Goal: Information Seeking & Learning: Understand process/instructions

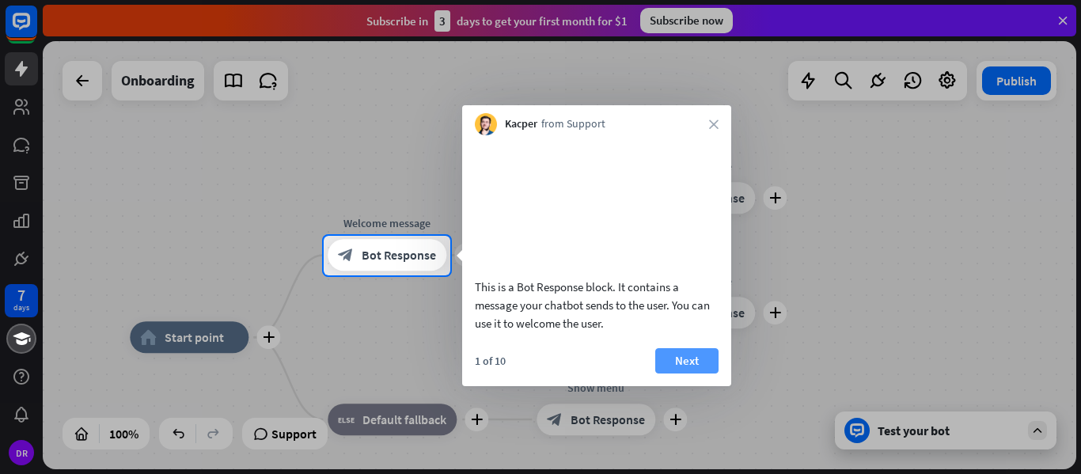
click at [683, 374] on button "Next" at bounding box center [686, 360] width 63 height 25
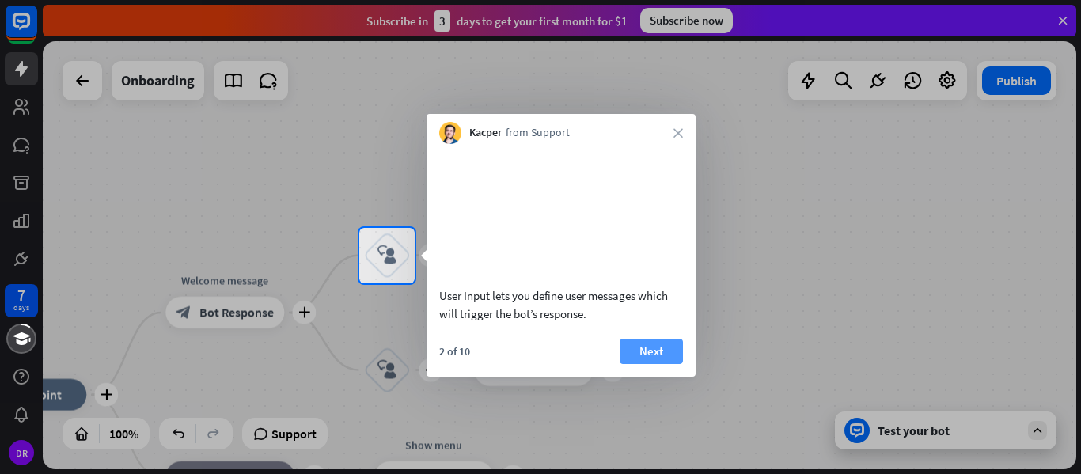
click at [659, 364] on button "Next" at bounding box center [651, 351] width 63 height 25
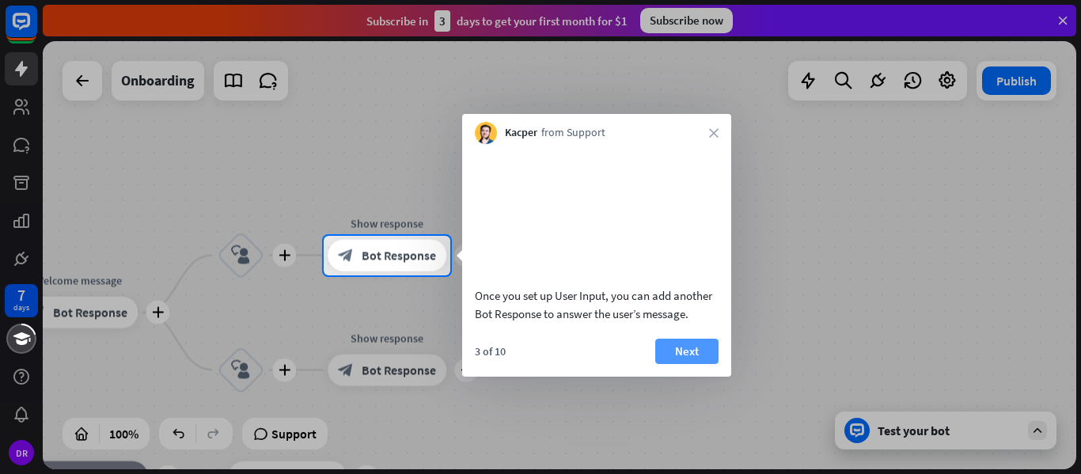
click at [682, 364] on button "Next" at bounding box center [686, 351] width 63 height 25
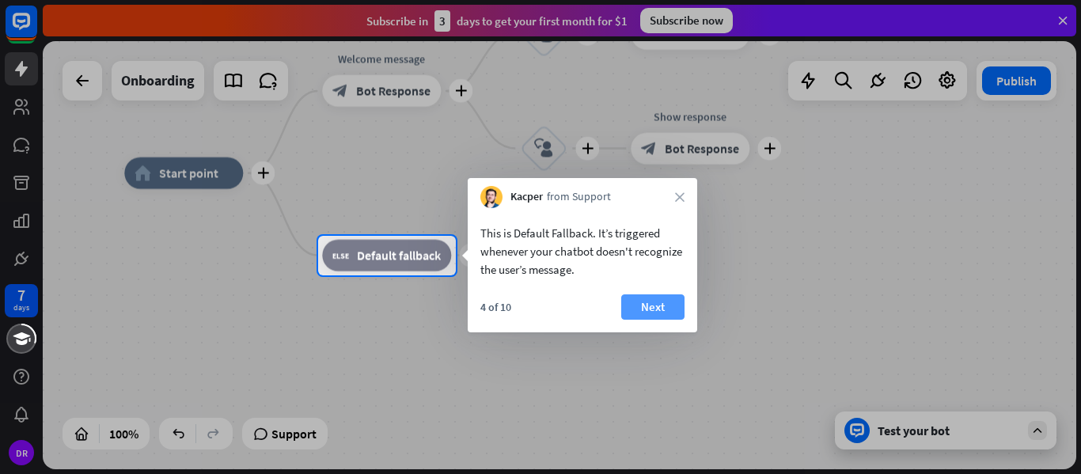
click at [648, 313] on button "Next" at bounding box center [652, 306] width 63 height 25
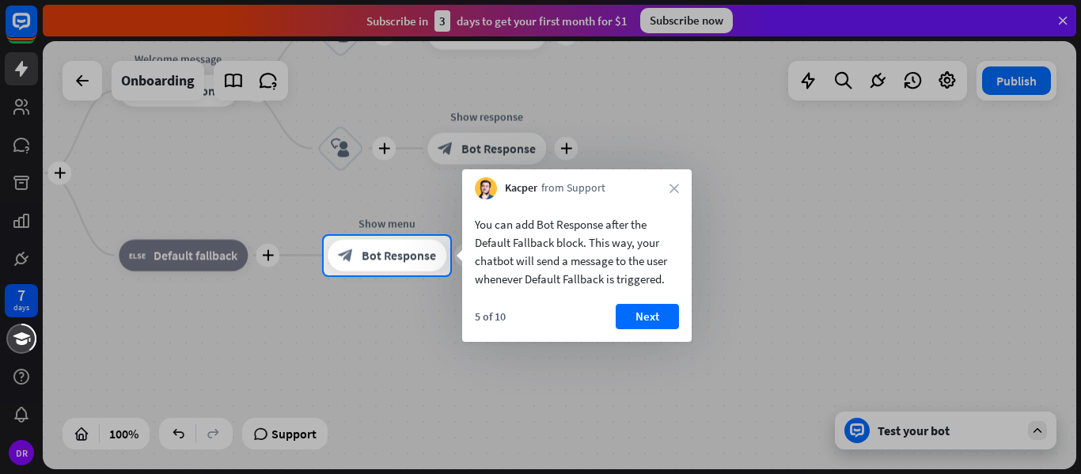
click at [648, 313] on button "Next" at bounding box center [647, 316] width 63 height 25
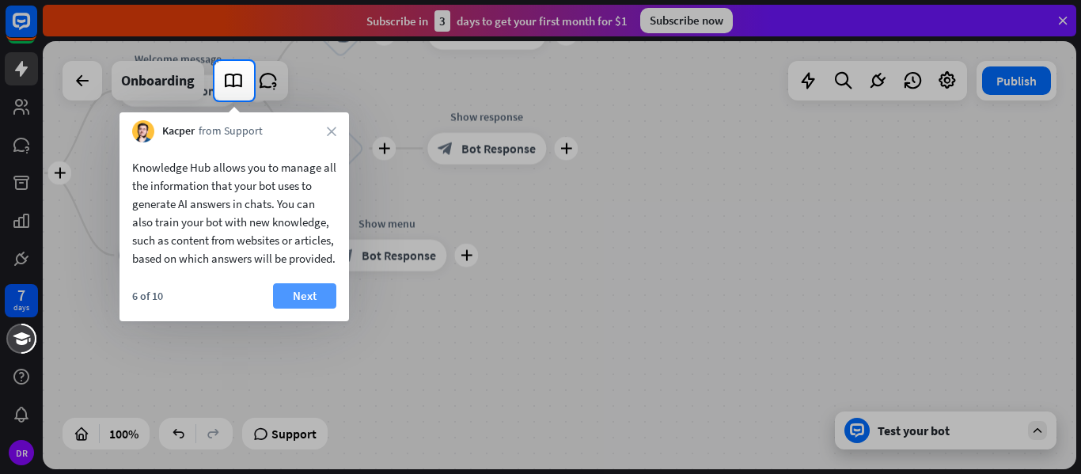
click at [312, 309] on button "Next" at bounding box center [304, 295] width 63 height 25
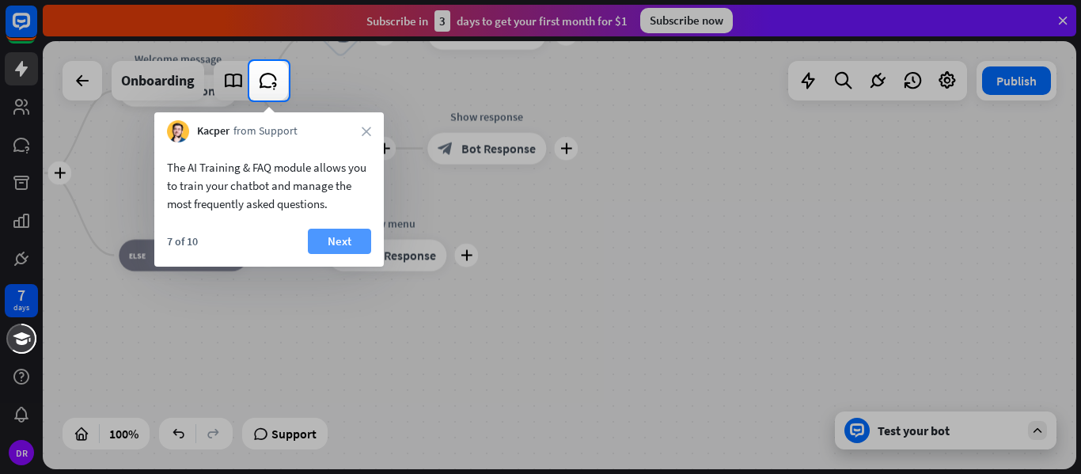
click at [362, 238] on button "Next" at bounding box center [339, 241] width 63 height 25
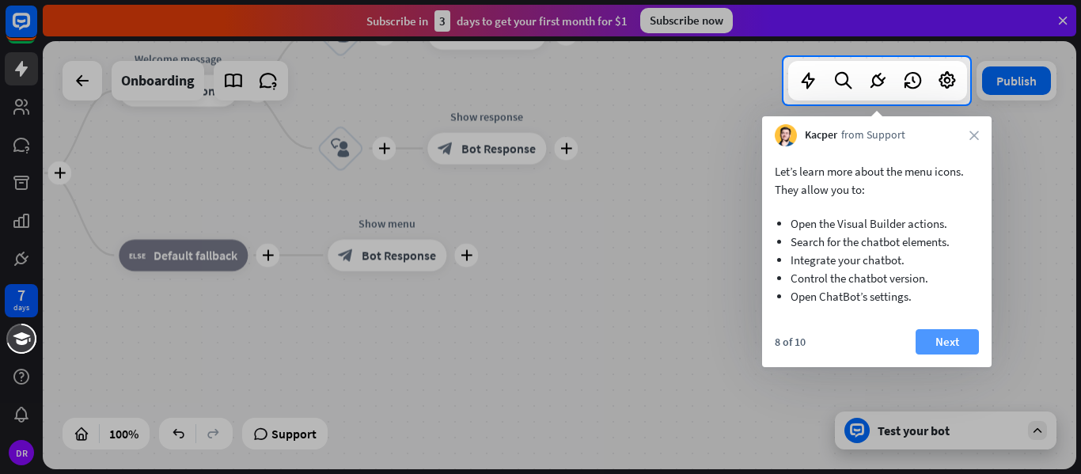
click at [952, 344] on button "Next" at bounding box center [947, 341] width 63 height 25
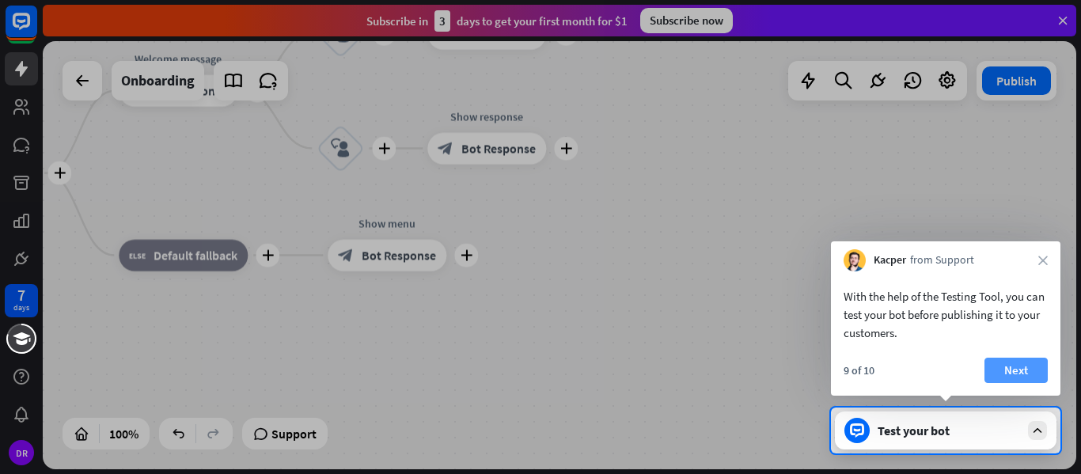
click at [1017, 376] on button "Next" at bounding box center [1016, 370] width 63 height 25
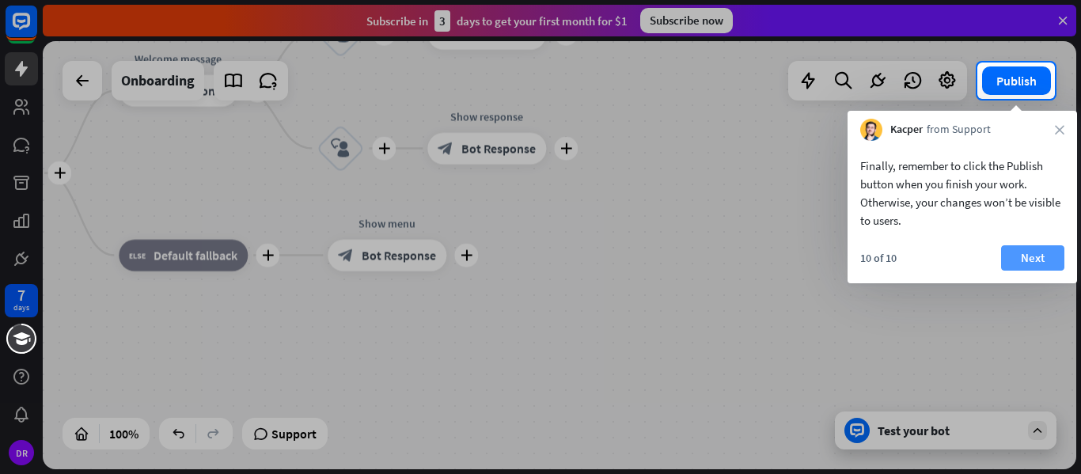
click at [1034, 260] on button "Next" at bounding box center [1032, 257] width 63 height 25
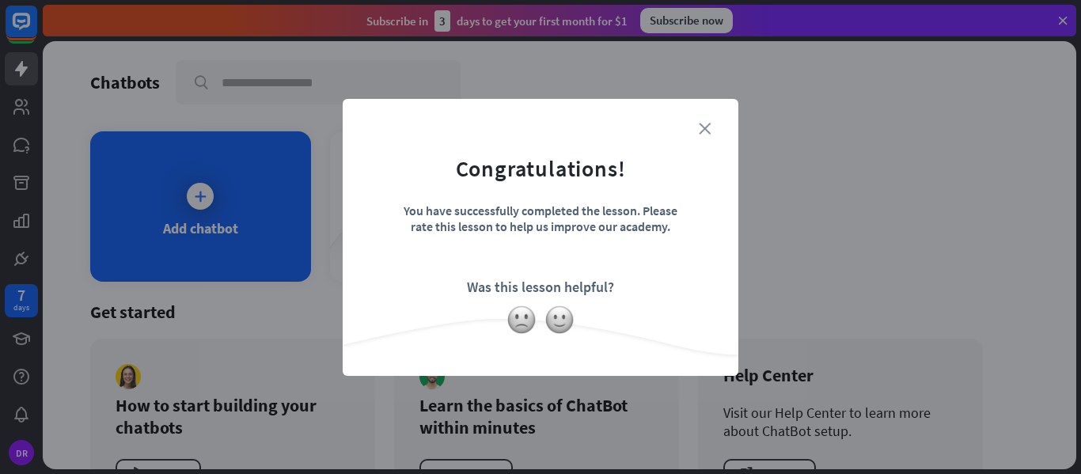
click at [706, 123] on icon "close" at bounding box center [705, 129] width 12 height 12
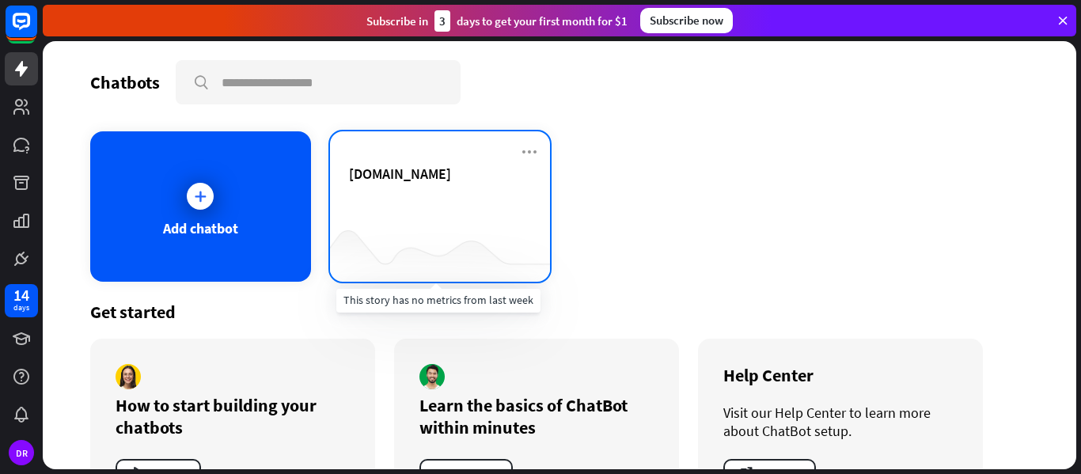
click at [390, 236] on div at bounding box center [440, 250] width 221 height 61
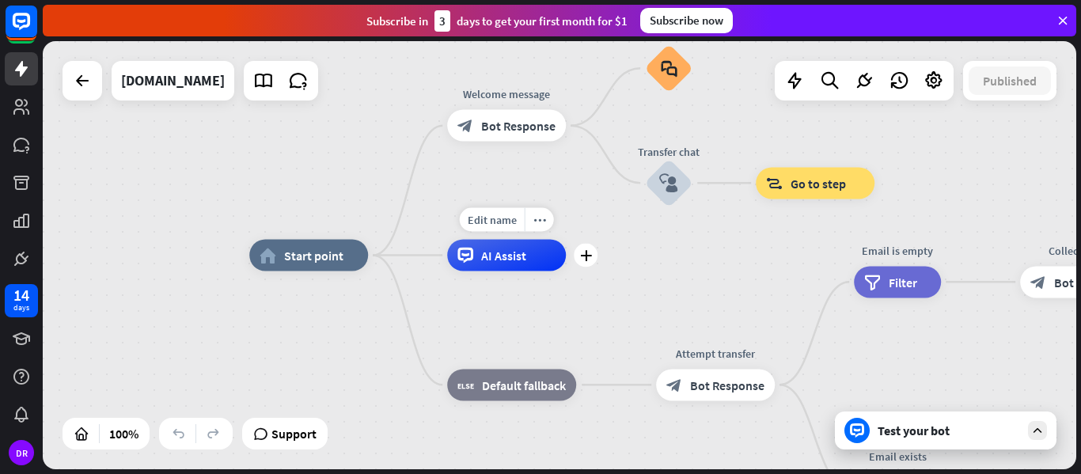
drag, startPoint x: 710, startPoint y: 288, endPoint x: 534, endPoint y: 279, distance: 176.7
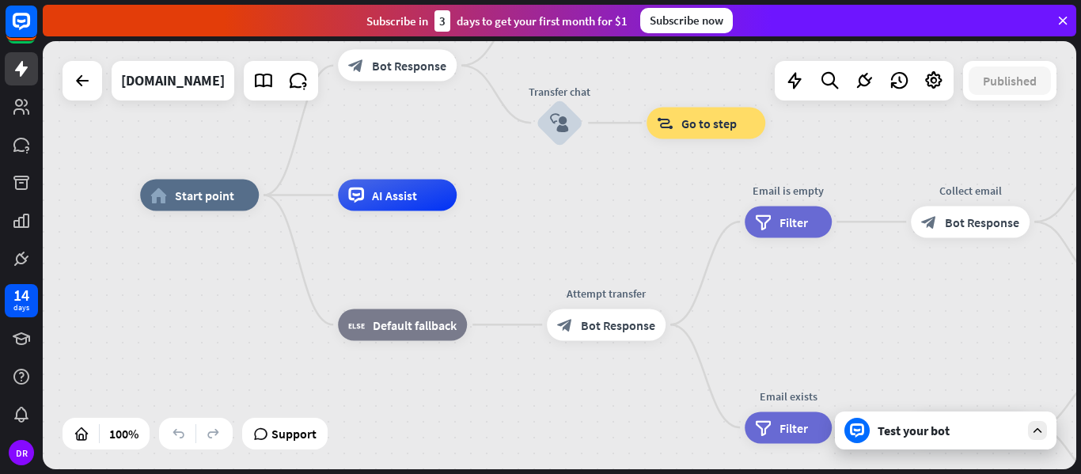
drag, startPoint x: 283, startPoint y: 367, endPoint x: 207, endPoint y: 313, distance: 92.7
click at [207, 313] on div "home_2 Start point Welcome message block_bot_response Bot Response Small talk b…" at bounding box center [657, 410] width 1034 height 428
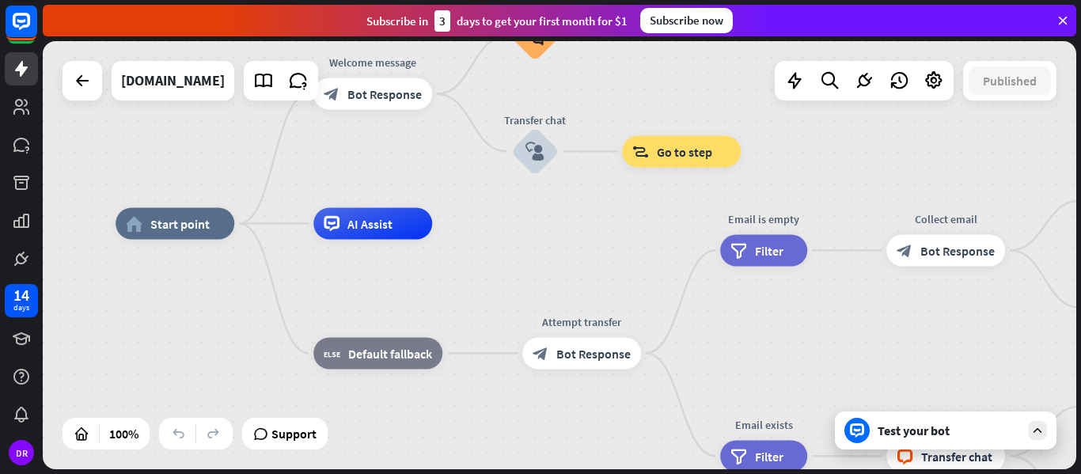
drag, startPoint x: 629, startPoint y: 238, endPoint x: 525, endPoint y: 273, distance: 109.4
click at [525, 273] on div "home_2 Start point Welcome message block_bot_response Bot Response Small talk b…" at bounding box center [633, 438] width 1034 height 428
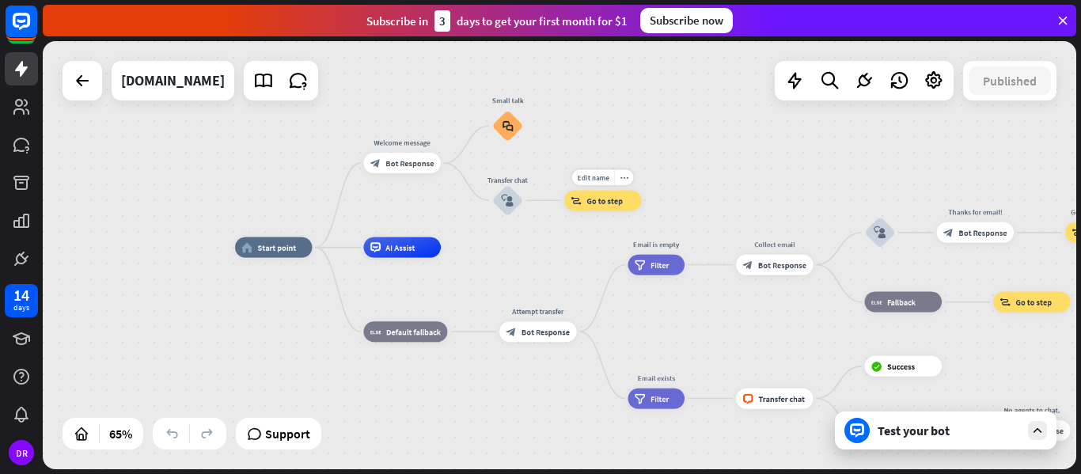
drag, startPoint x: 714, startPoint y: 178, endPoint x: 612, endPoint y: 192, distance: 103.1
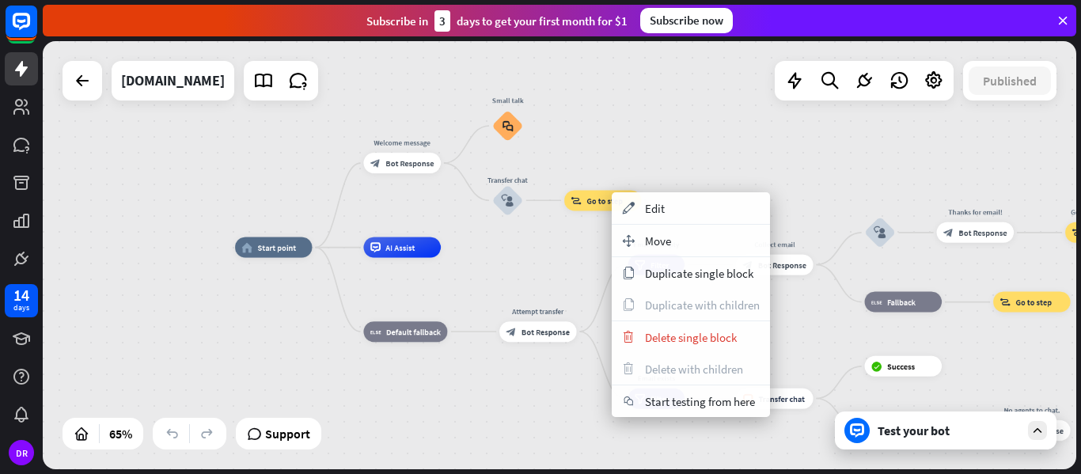
drag, startPoint x: 612, startPoint y: 192, endPoint x: 718, endPoint y: 172, distance: 108.1
click at [727, 139] on div "home_2 Start point Welcome message block_bot_response Bot Response Small talk b…" at bounding box center [560, 255] width 1034 height 428
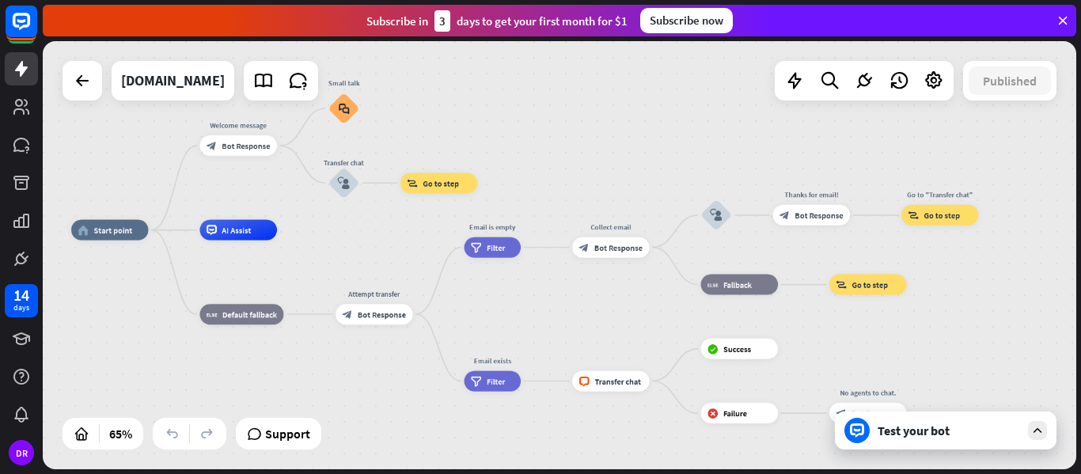
drag, startPoint x: 857, startPoint y: 153, endPoint x: 693, endPoint y: 135, distance: 164.8
click at [693, 135] on div "home_2 Start point Welcome message block_bot_response Bot Response Small talk b…" at bounding box center [560, 255] width 1034 height 428
click at [23, 20] on icon at bounding box center [21, 21] width 9 height 4
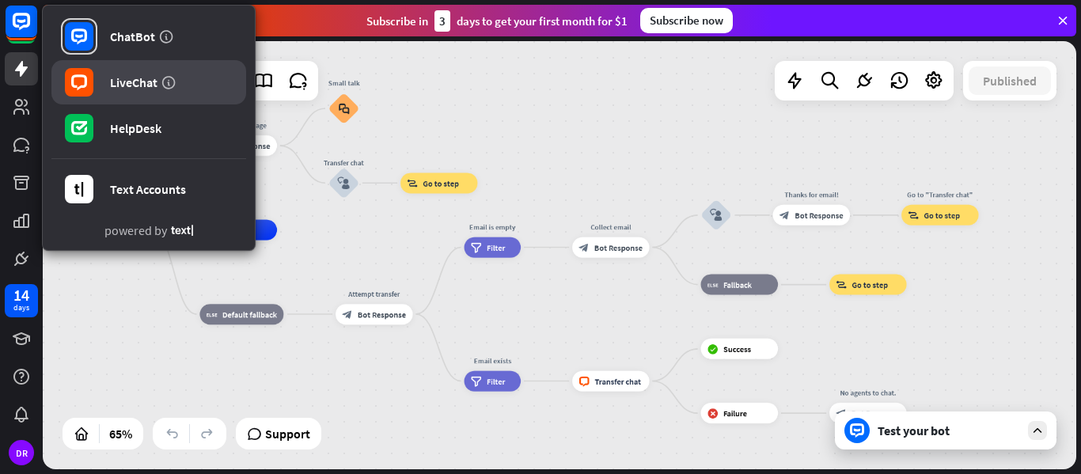
click at [120, 78] on div "LiveChat" at bounding box center [133, 82] width 47 height 16
